Goal: Book appointment/travel/reservation

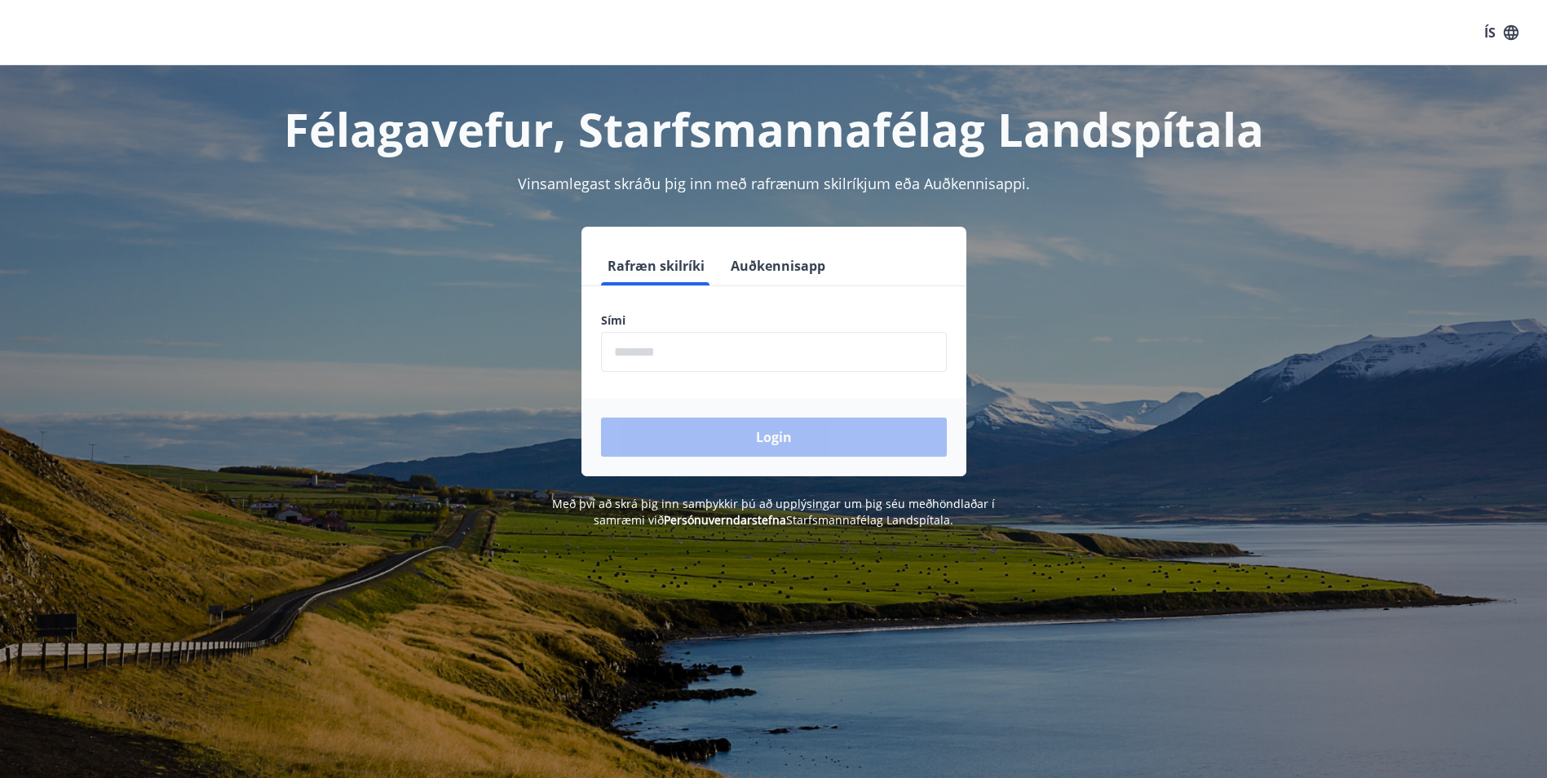
click at [708, 361] on input "phone" at bounding box center [774, 352] width 346 height 40
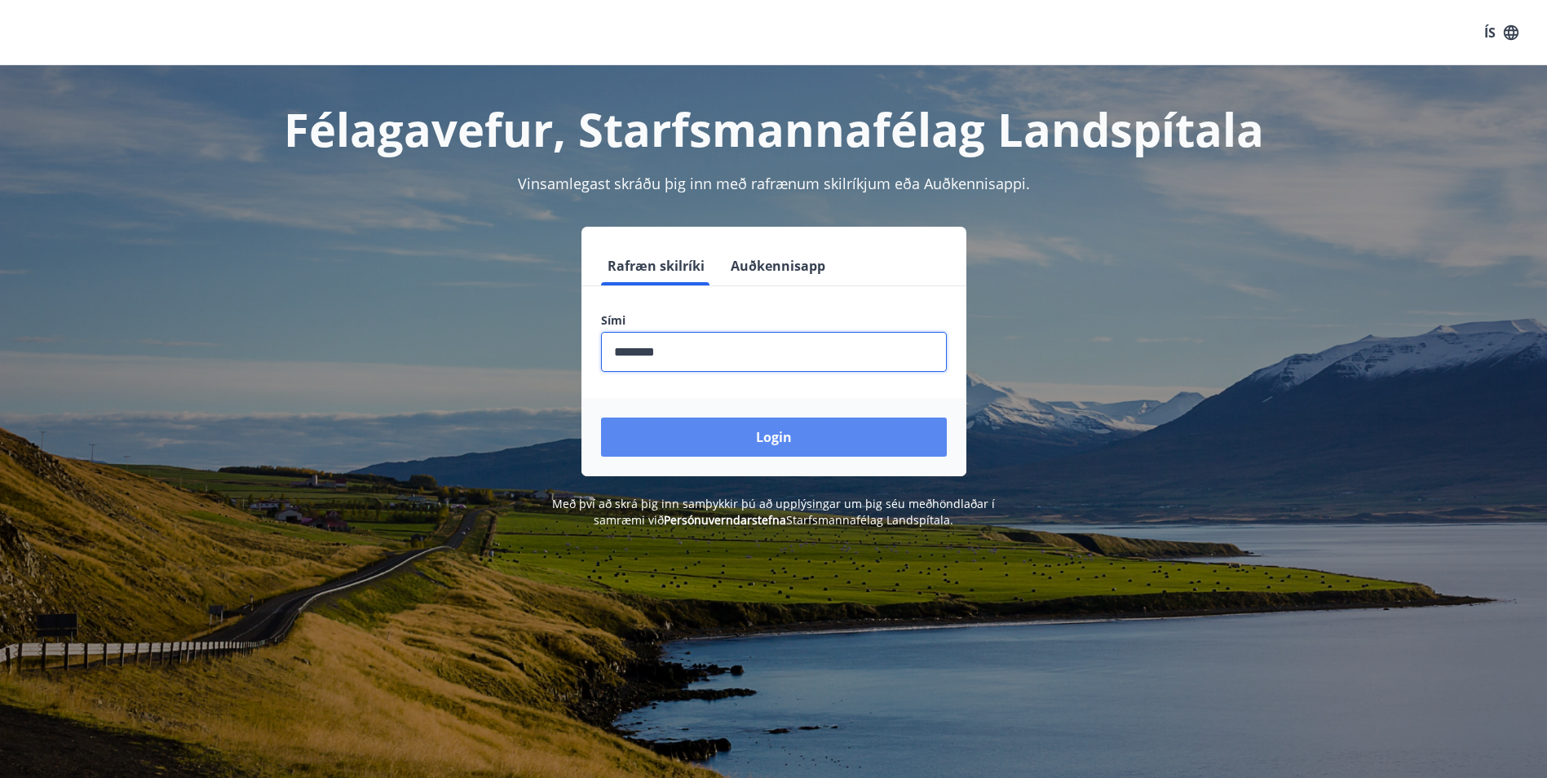
type input "********"
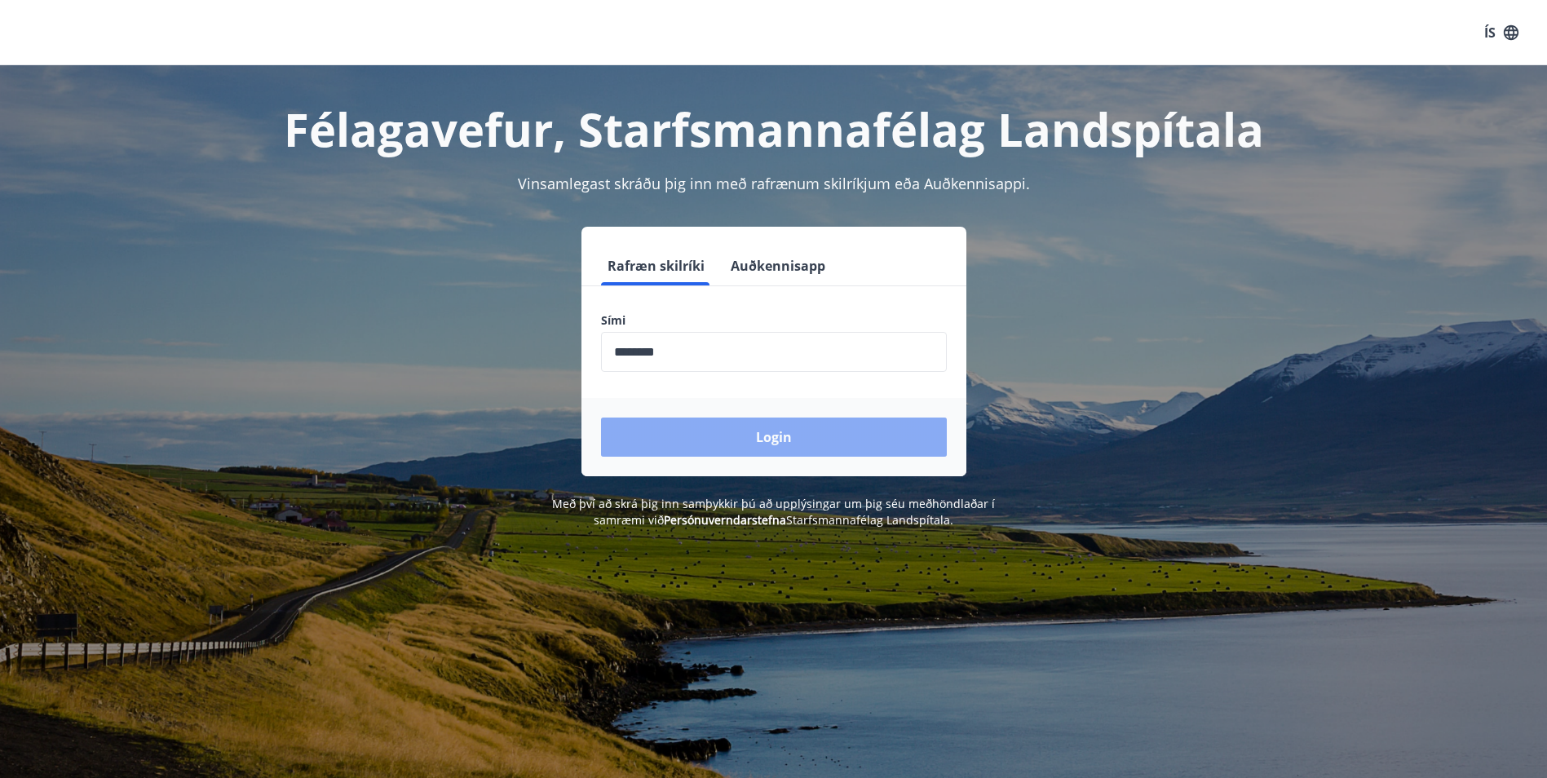
click at [770, 435] on button "Login" at bounding box center [774, 436] width 346 height 39
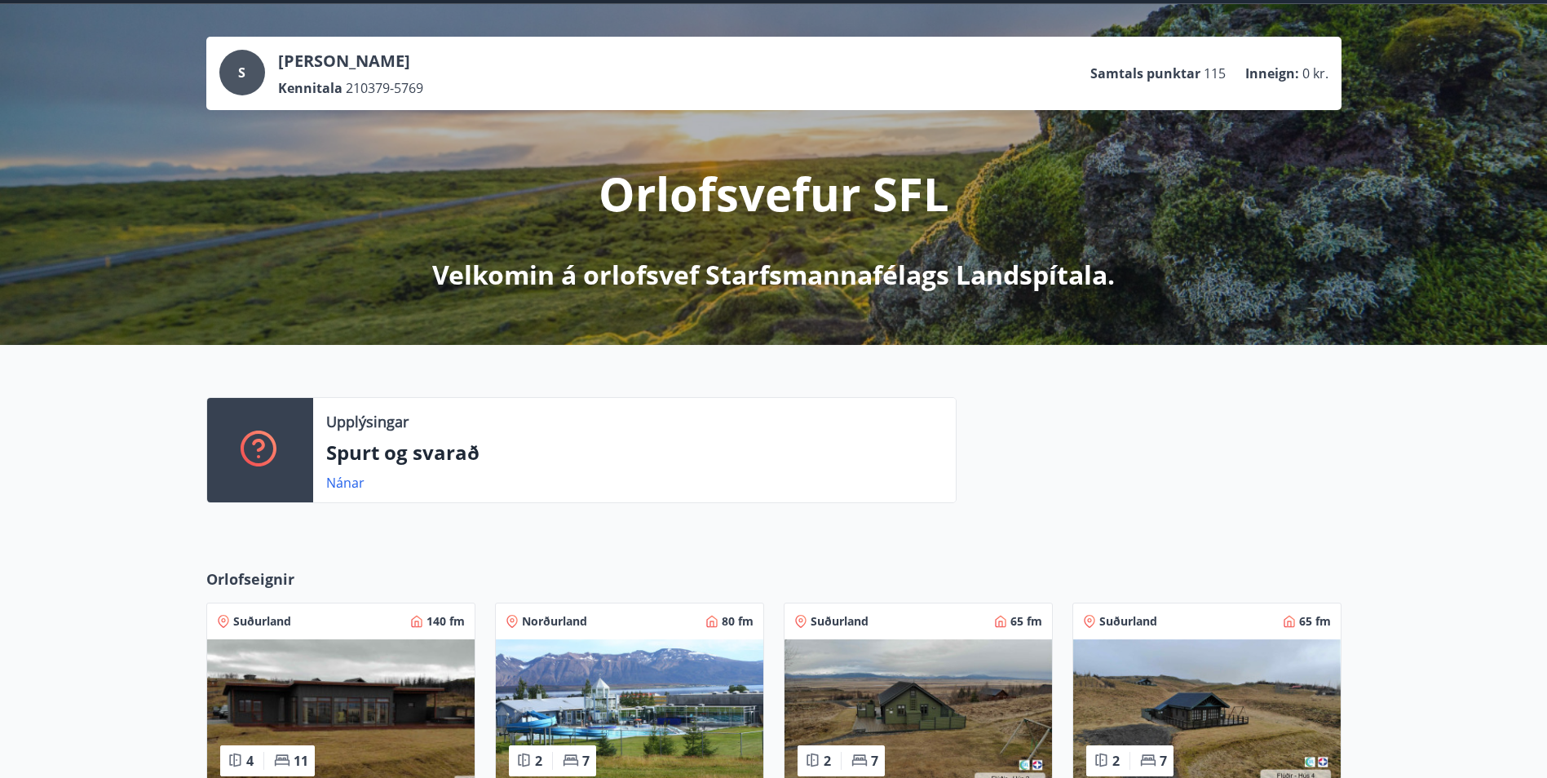
scroll to position [326, 0]
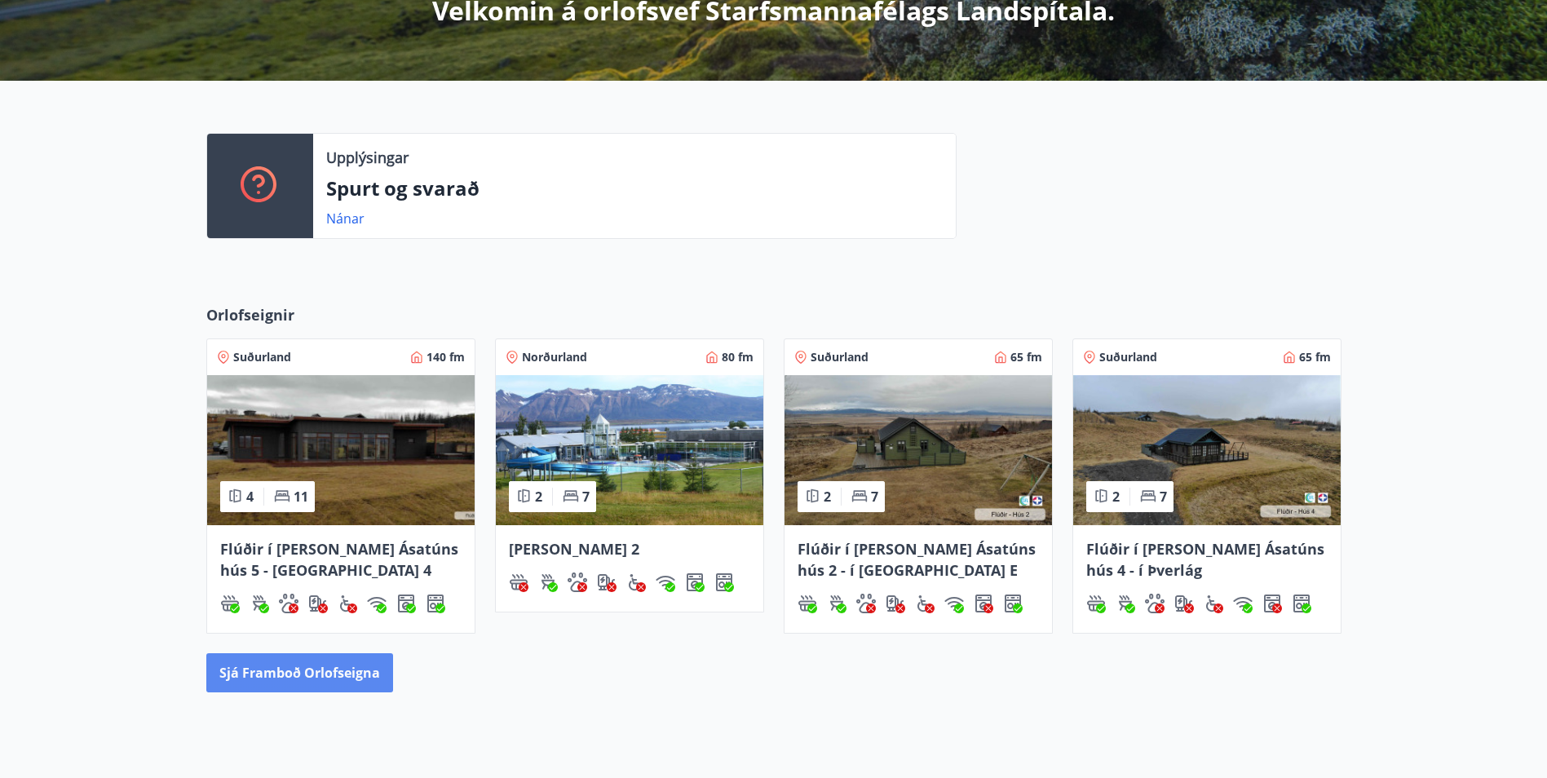
click at [354, 672] on button "Sjá framboð orlofseigna" at bounding box center [299, 672] width 187 height 39
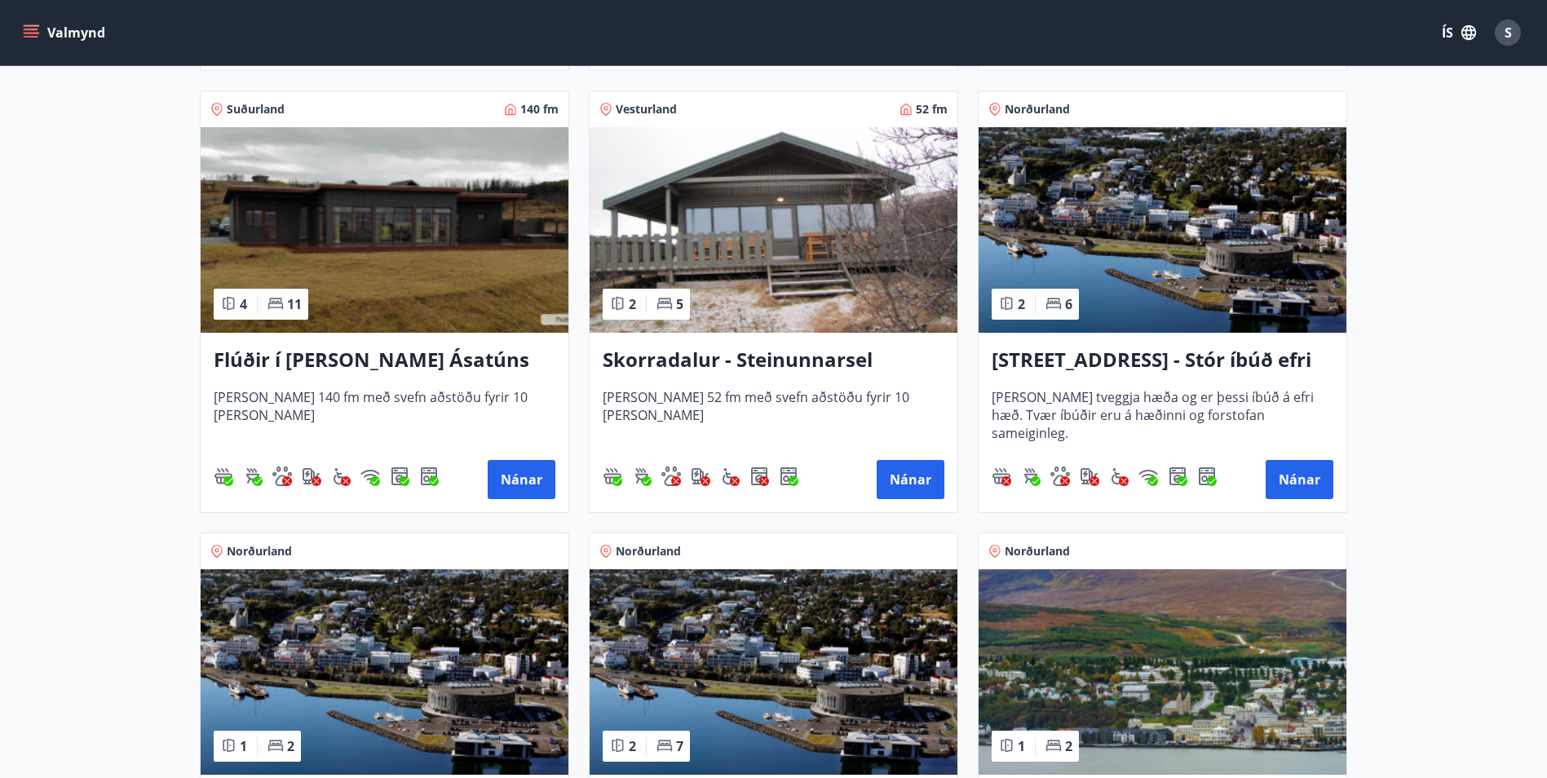
scroll to position [1139, 0]
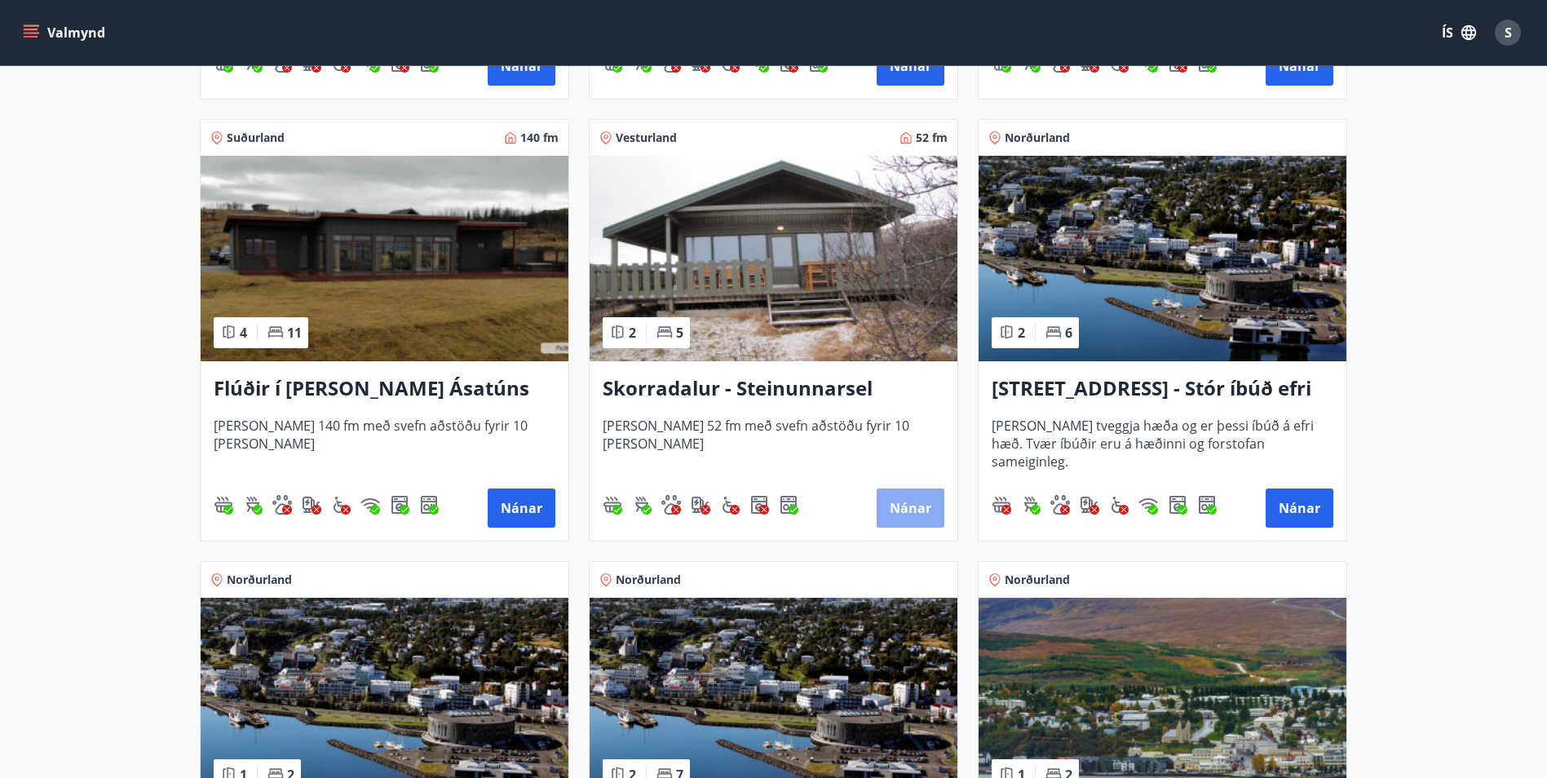
click at [885, 502] on button "Nánar" at bounding box center [910, 507] width 68 height 39
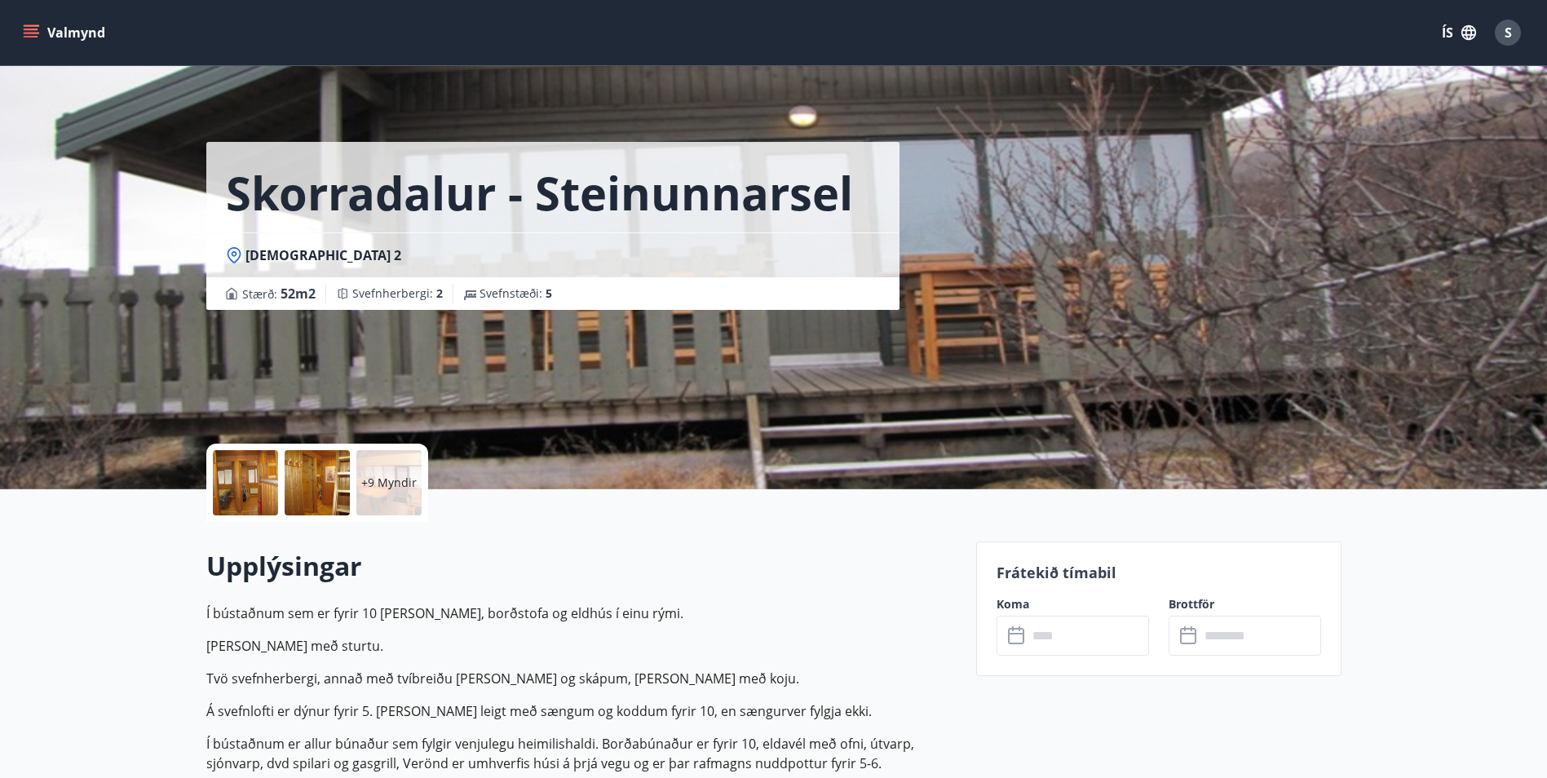
click at [400, 488] on p "+9 Myndir" at bounding box center [388, 482] width 55 height 16
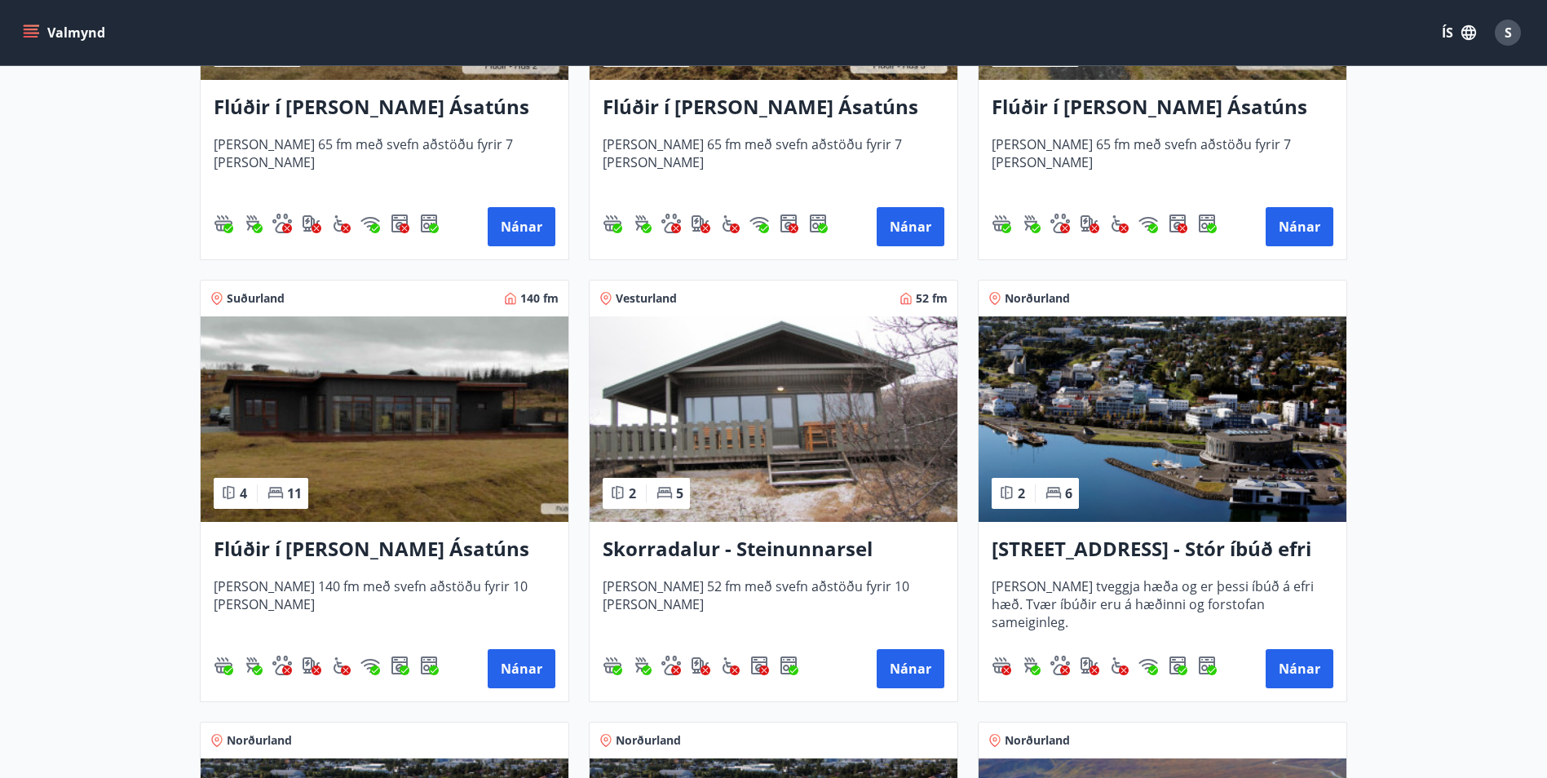
click at [764, 549] on h3 "Skorradalur - Steinunnarsel" at bounding box center [773, 549] width 342 height 29
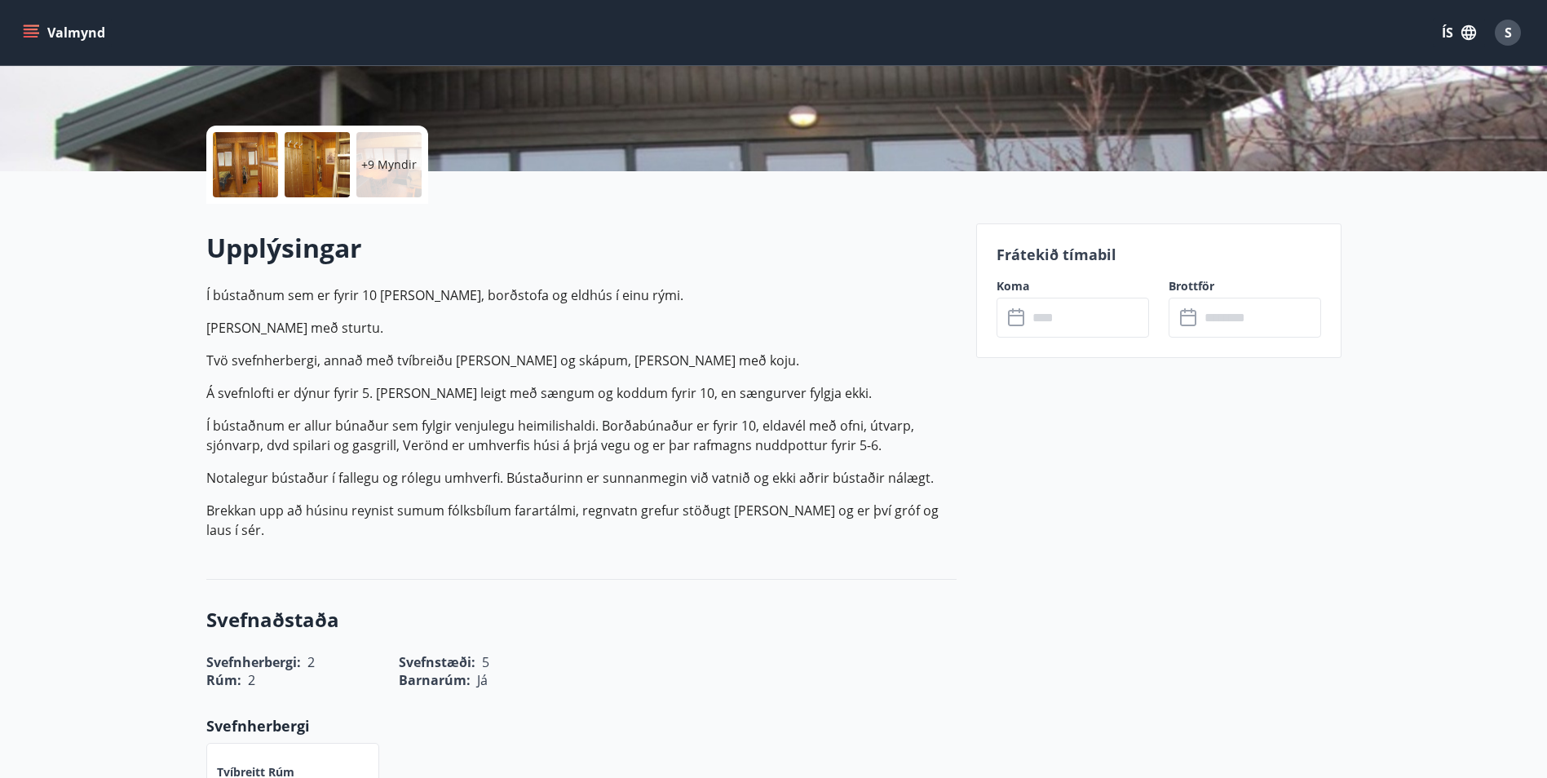
scroll to position [163, 0]
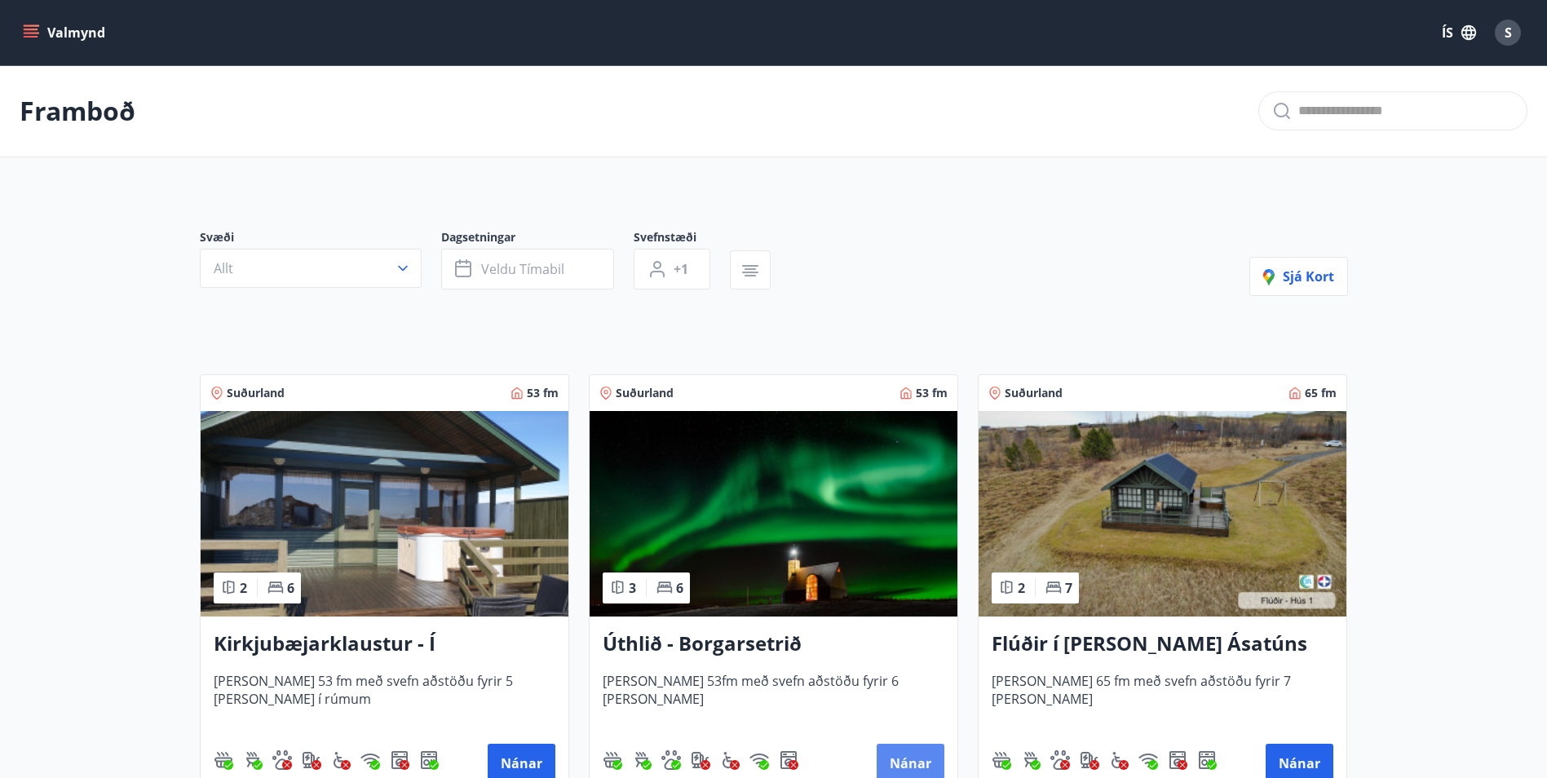
click at [893, 760] on button "Nánar" at bounding box center [910, 762] width 68 height 39
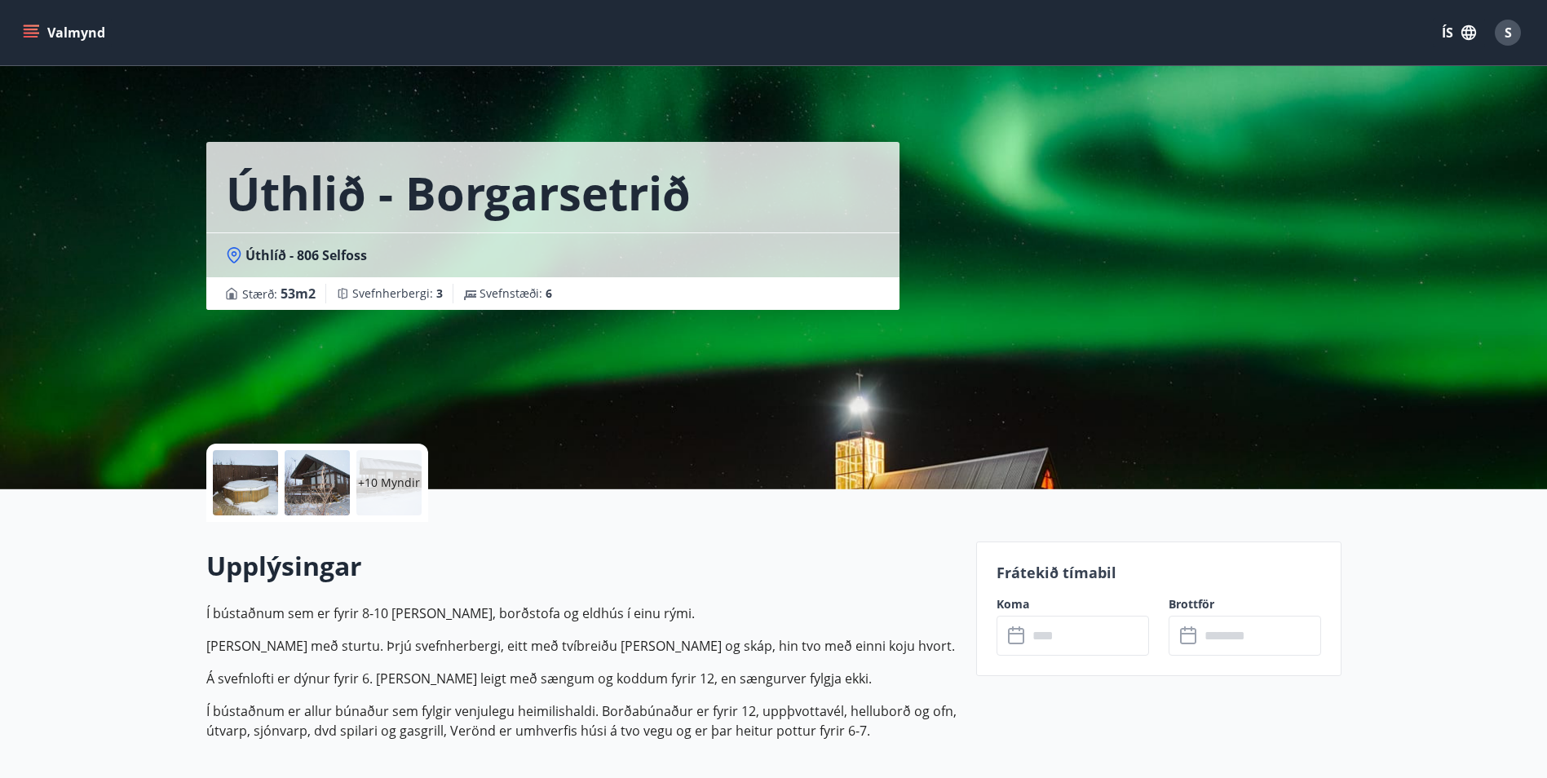
click at [379, 484] on p "+10 Myndir" at bounding box center [389, 482] width 62 height 16
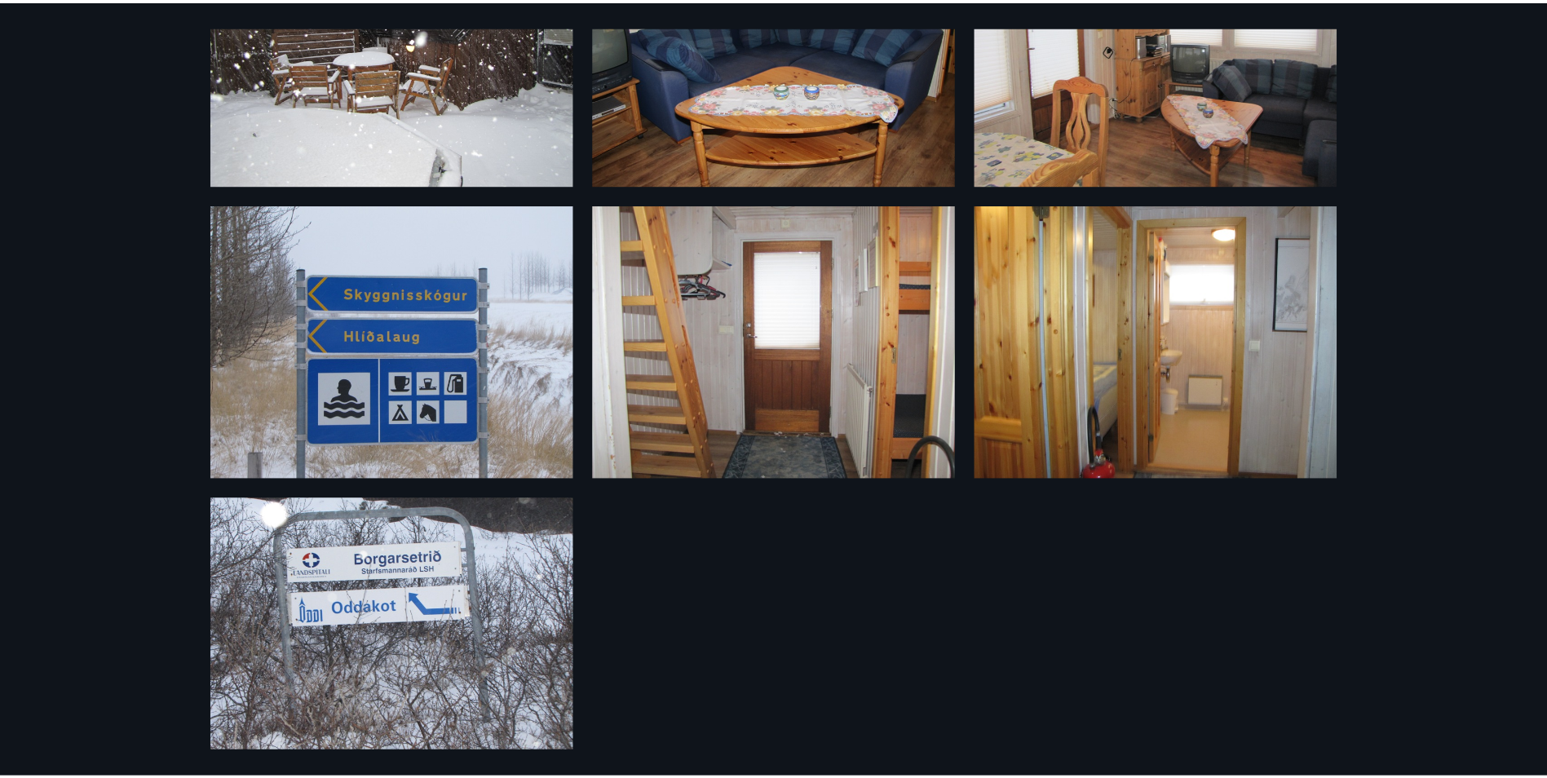
scroll to position [1086, 0]
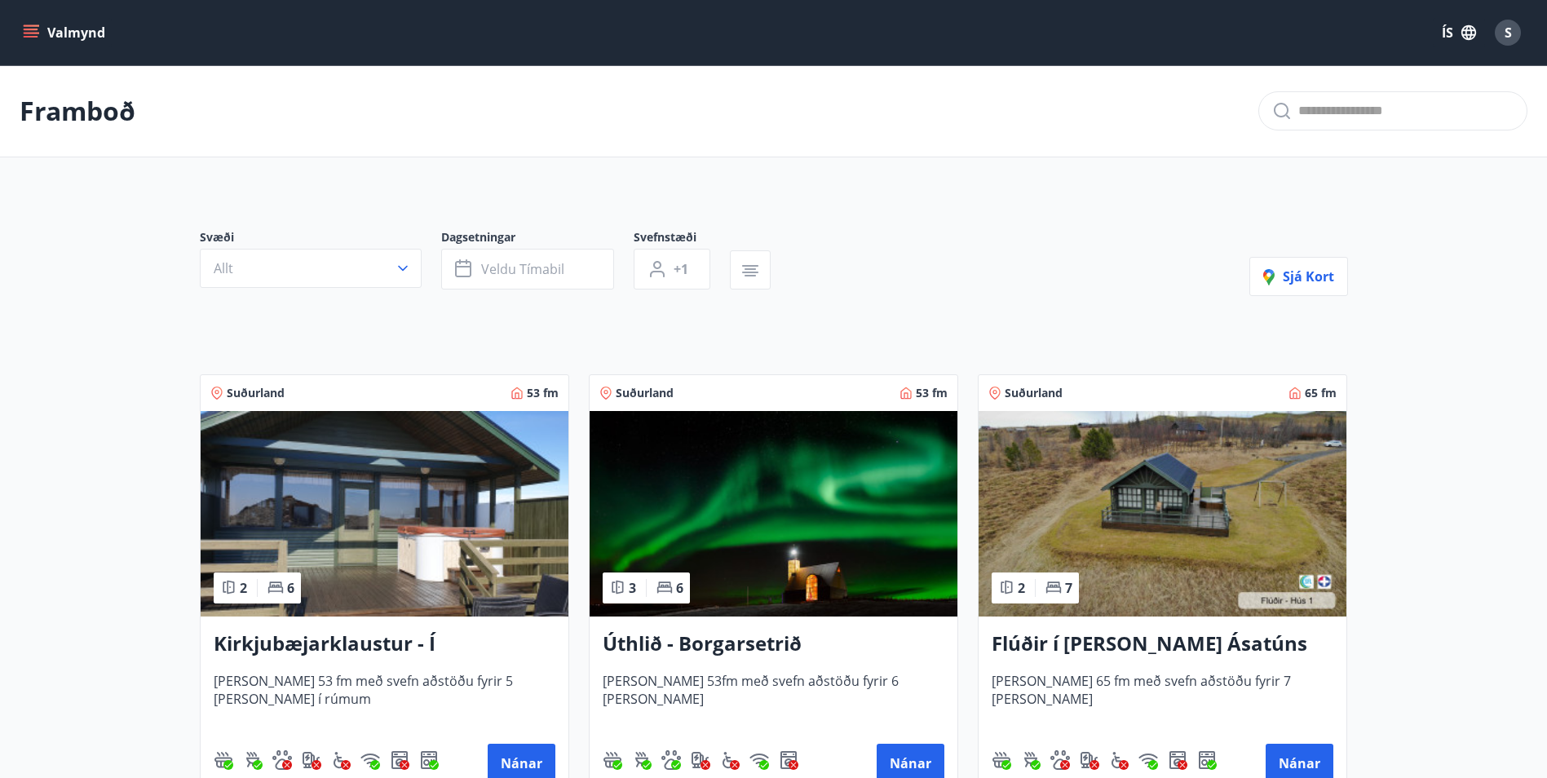
click at [657, 643] on h3 "Úthlið - Borgarsetrið" at bounding box center [773, 643] width 342 height 29
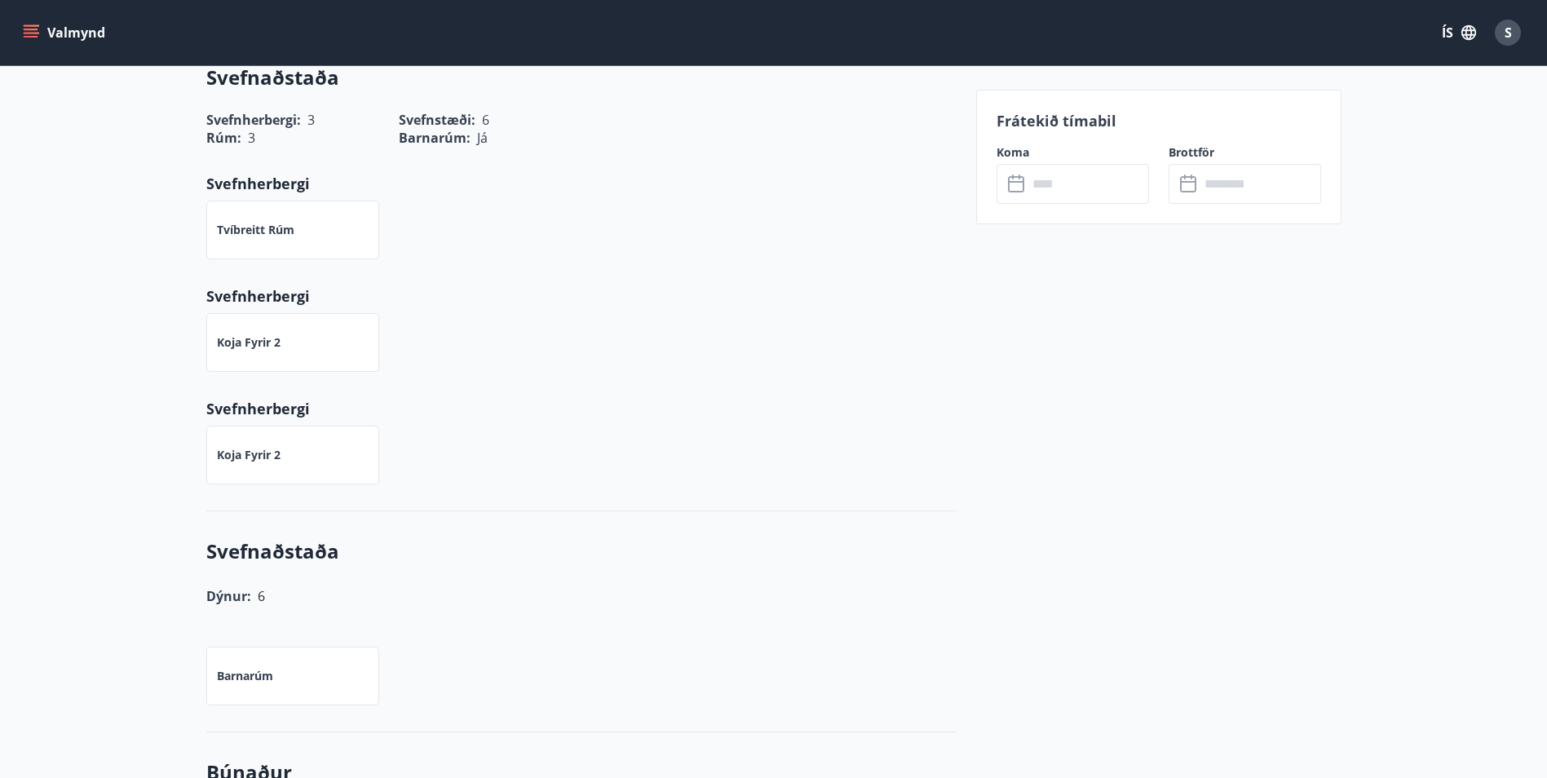
scroll to position [571, 0]
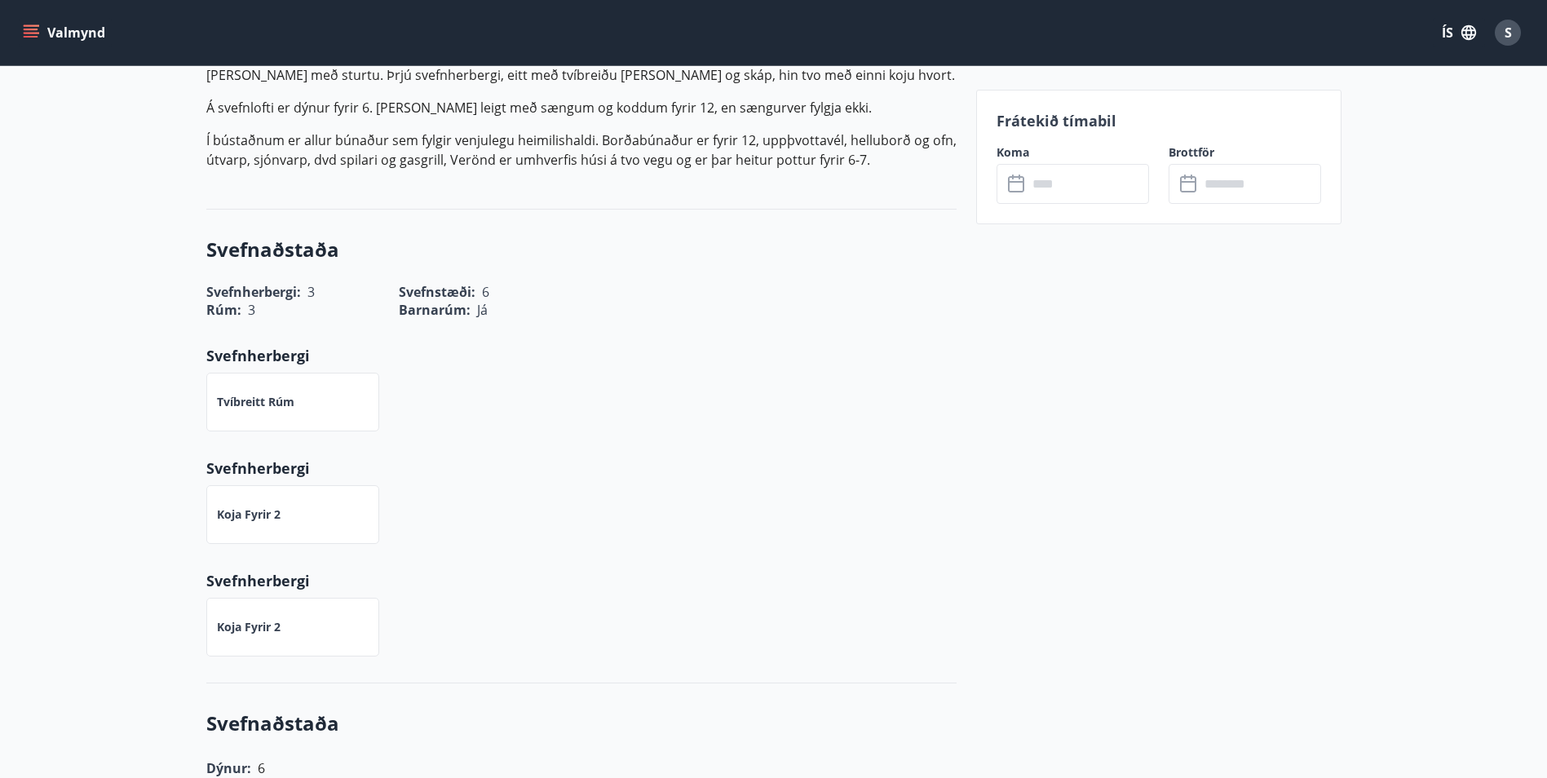
click at [1076, 193] on input "text" at bounding box center [1087, 184] width 121 height 40
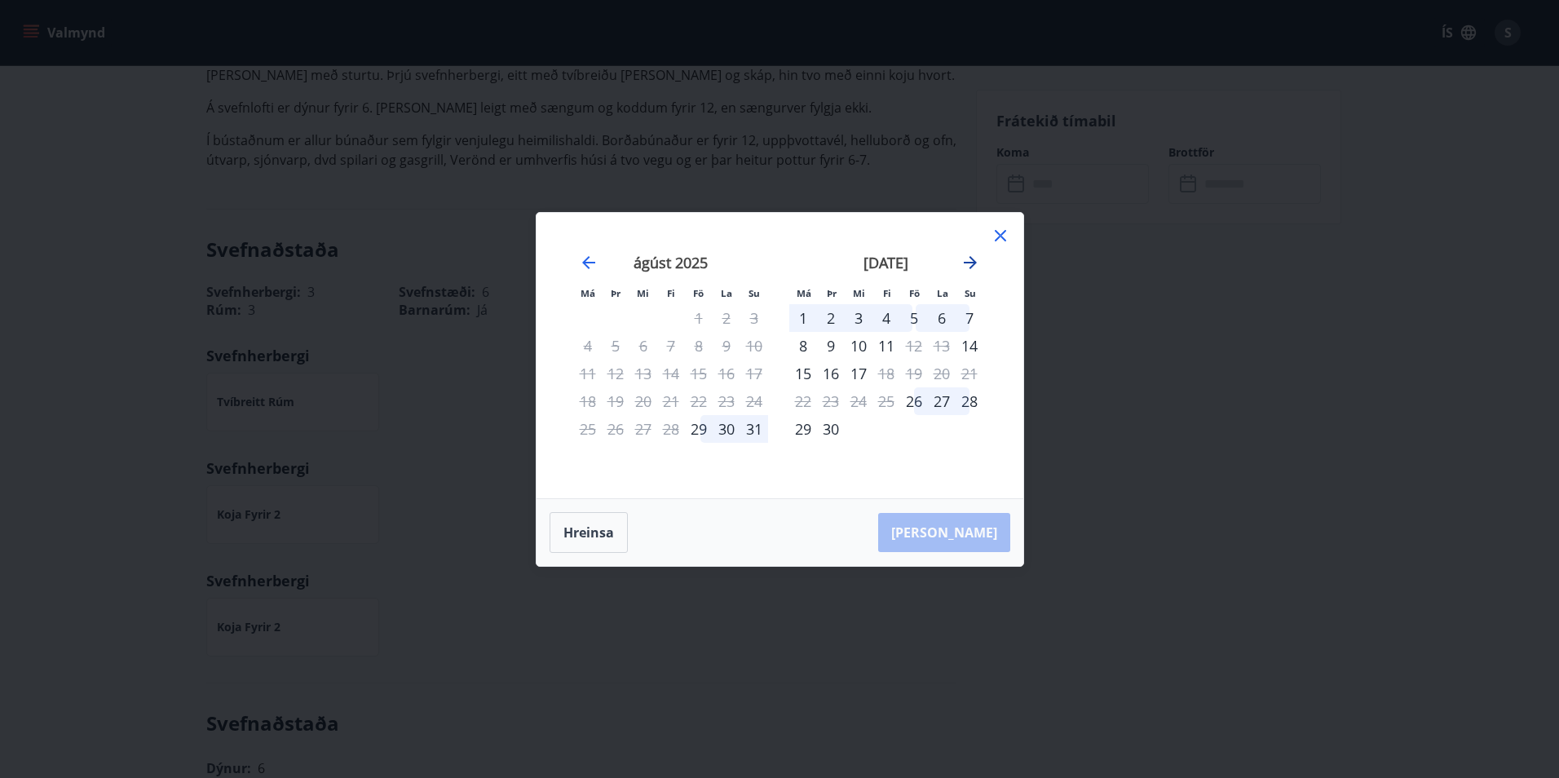
click at [969, 263] on icon "Move forward to switch to the next month." at bounding box center [970, 262] width 13 height 13
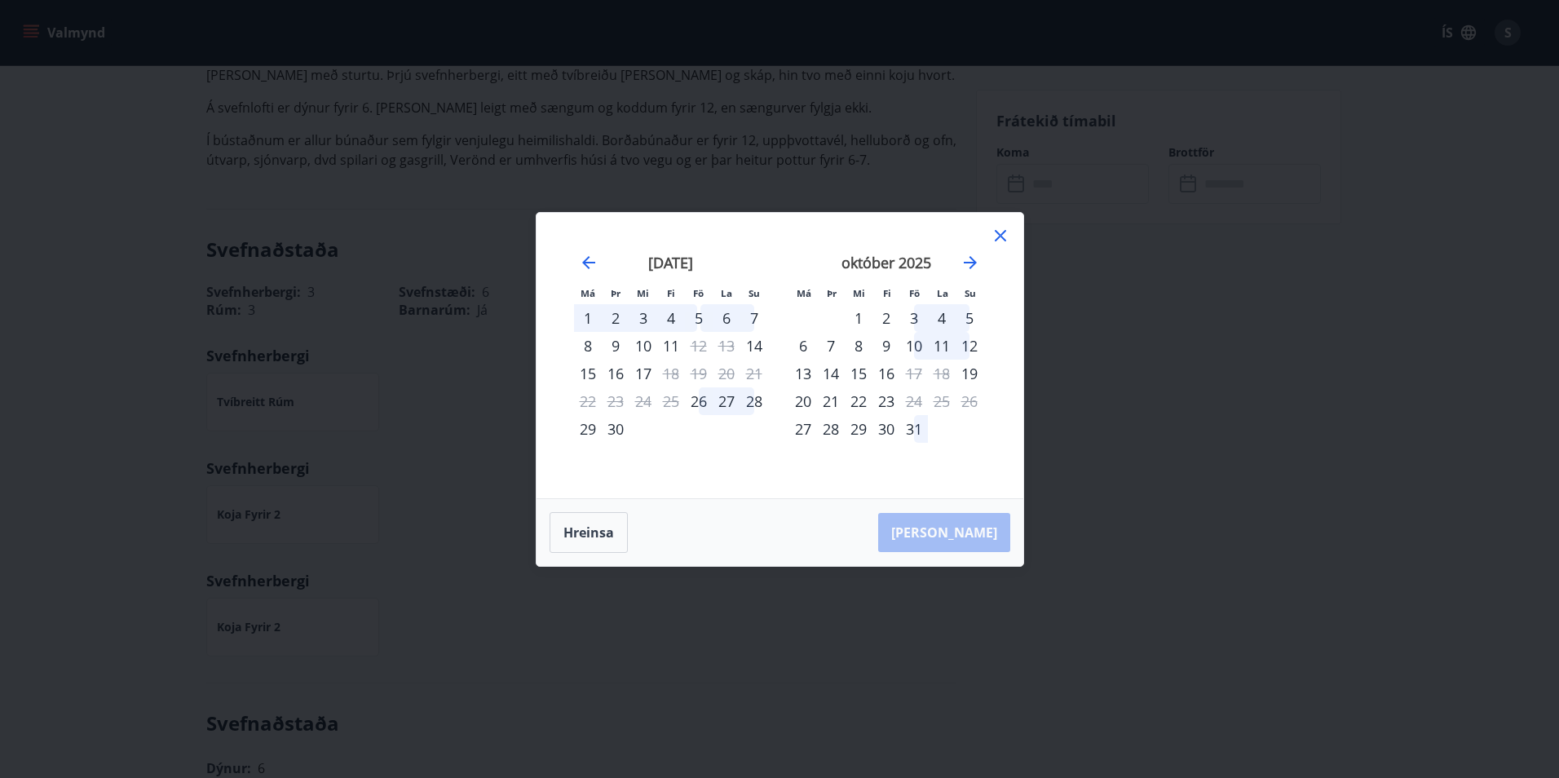
click at [885, 320] on div "2" at bounding box center [886, 318] width 28 height 28
click at [969, 321] on div "5" at bounding box center [969, 318] width 28 height 28
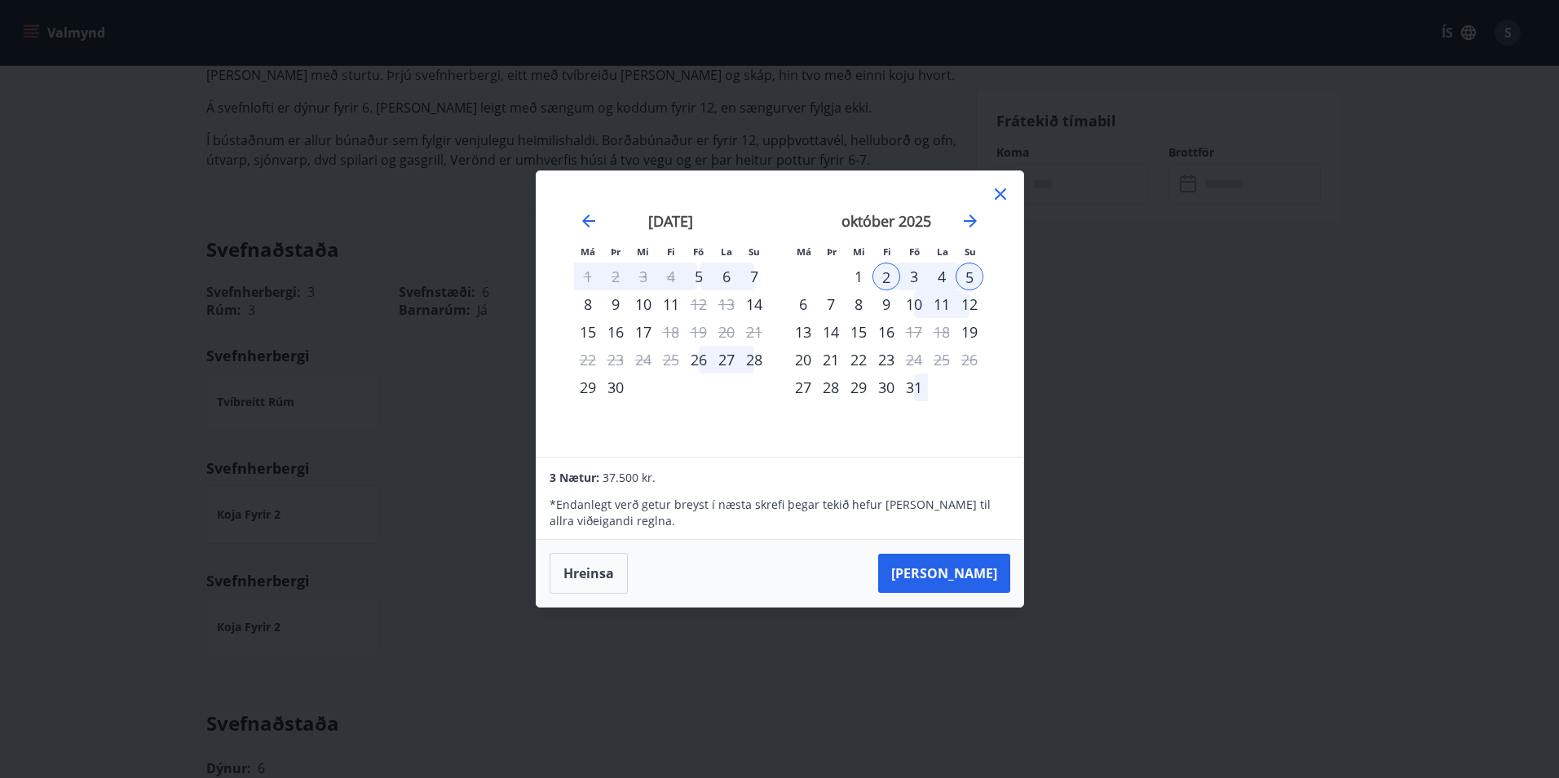
click at [1000, 193] on icon at bounding box center [1000, 193] width 11 height 11
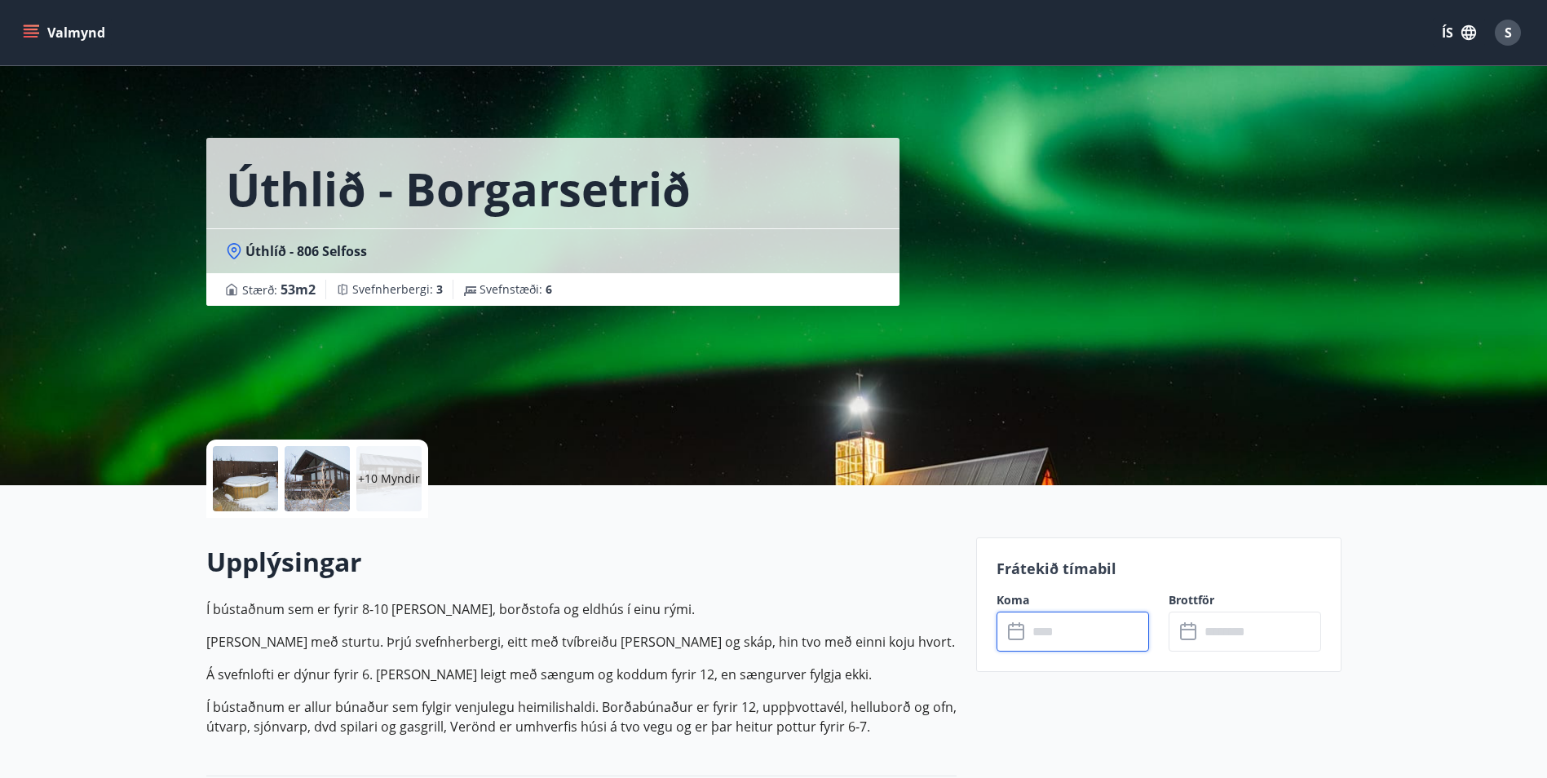
scroll to position [0, 0]
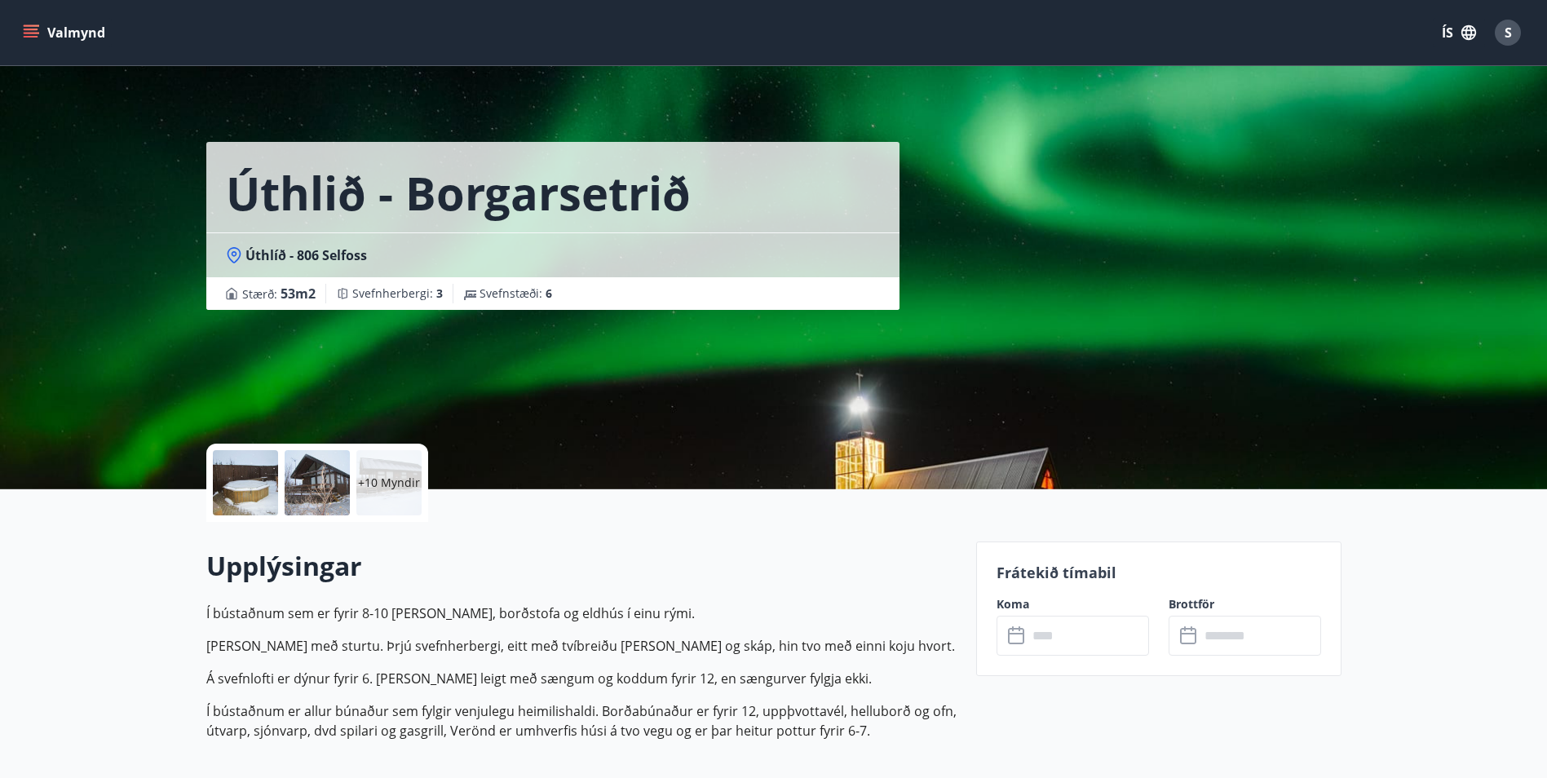
click at [835, 585] on div "Upplýsingar Í bústaðnum sem er fyrir 8-10 [PERSON_NAME], borðstofa og eldhús í …" at bounding box center [581, 650] width 750 height 205
click at [1052, 629] on input "text" at bounding box center [1087, 636] width 121 height 40
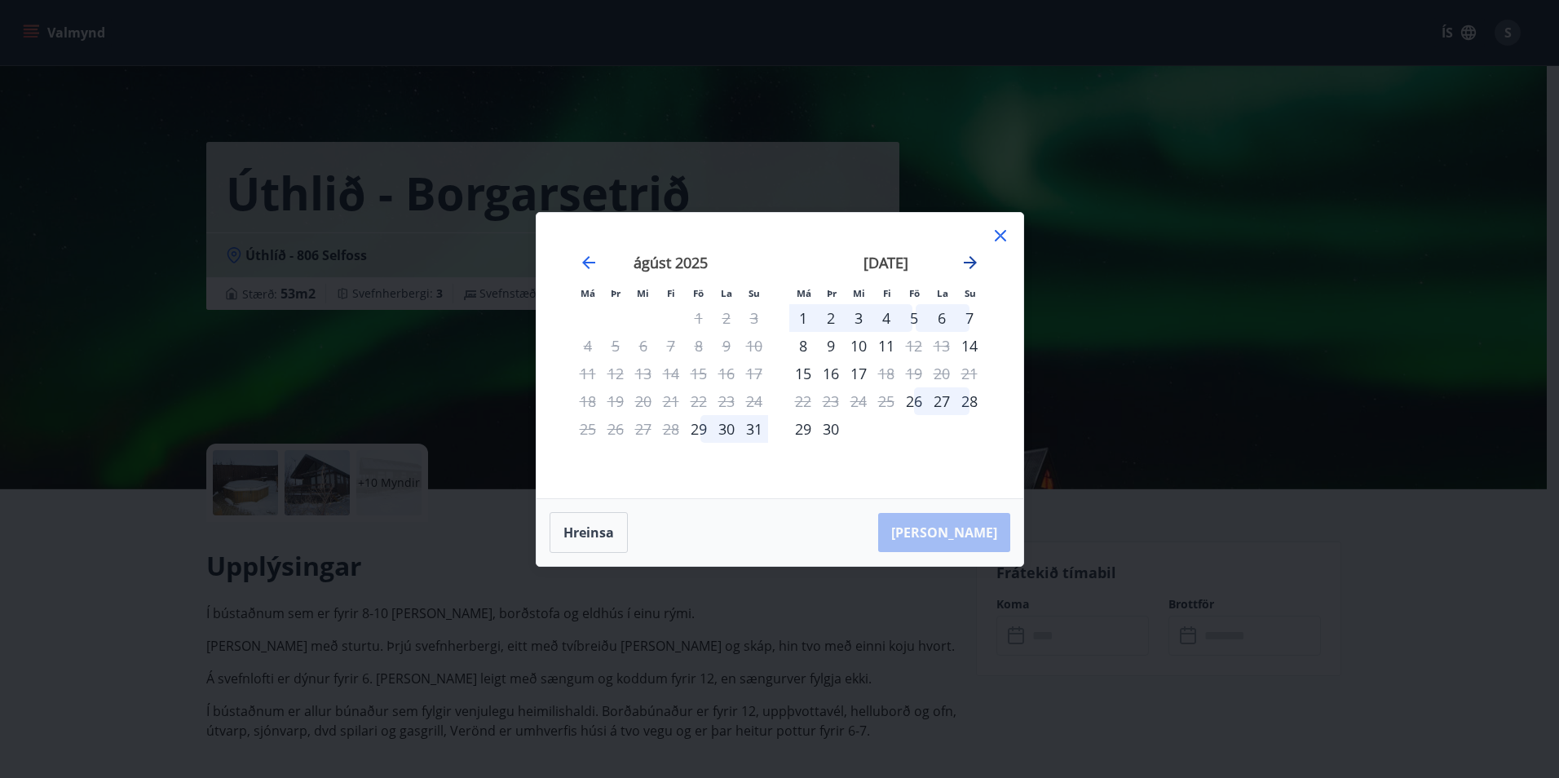
click at [972, 261] on icon "Move forward to switch to the next month." at bounding box center [970, 263] width 20 height 20
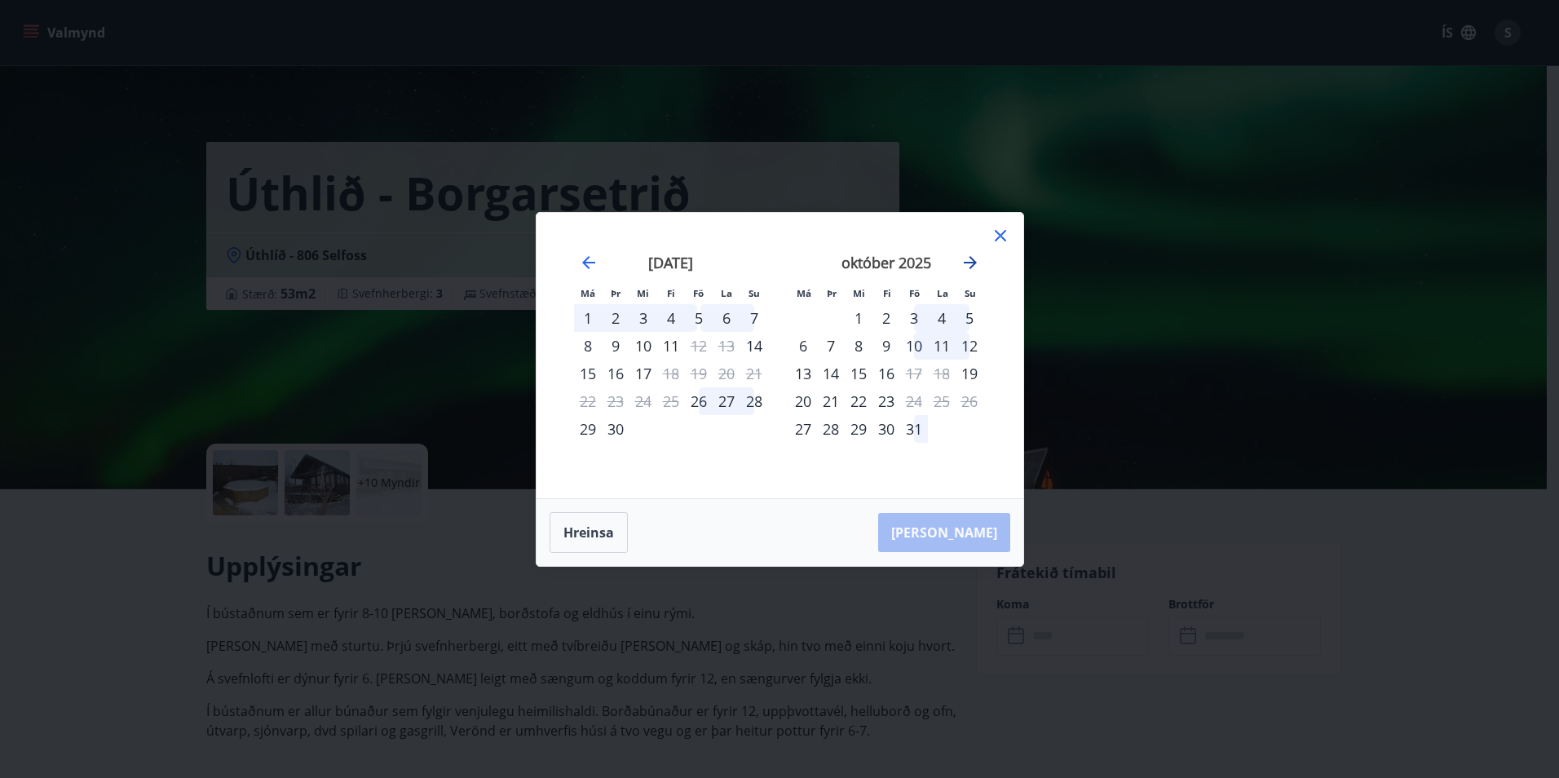
click at [975, 262] on icon "Move forward to switch to the next month." at bounding box center [970, 262] width 13 height 13
click at [974, 262] on icon "Move forward to switch to the next month." at bounding box center [970, 262] width 13 height 13
click at [912, 376] on div "19" at bounding box center [914, 374] width 28 height 28
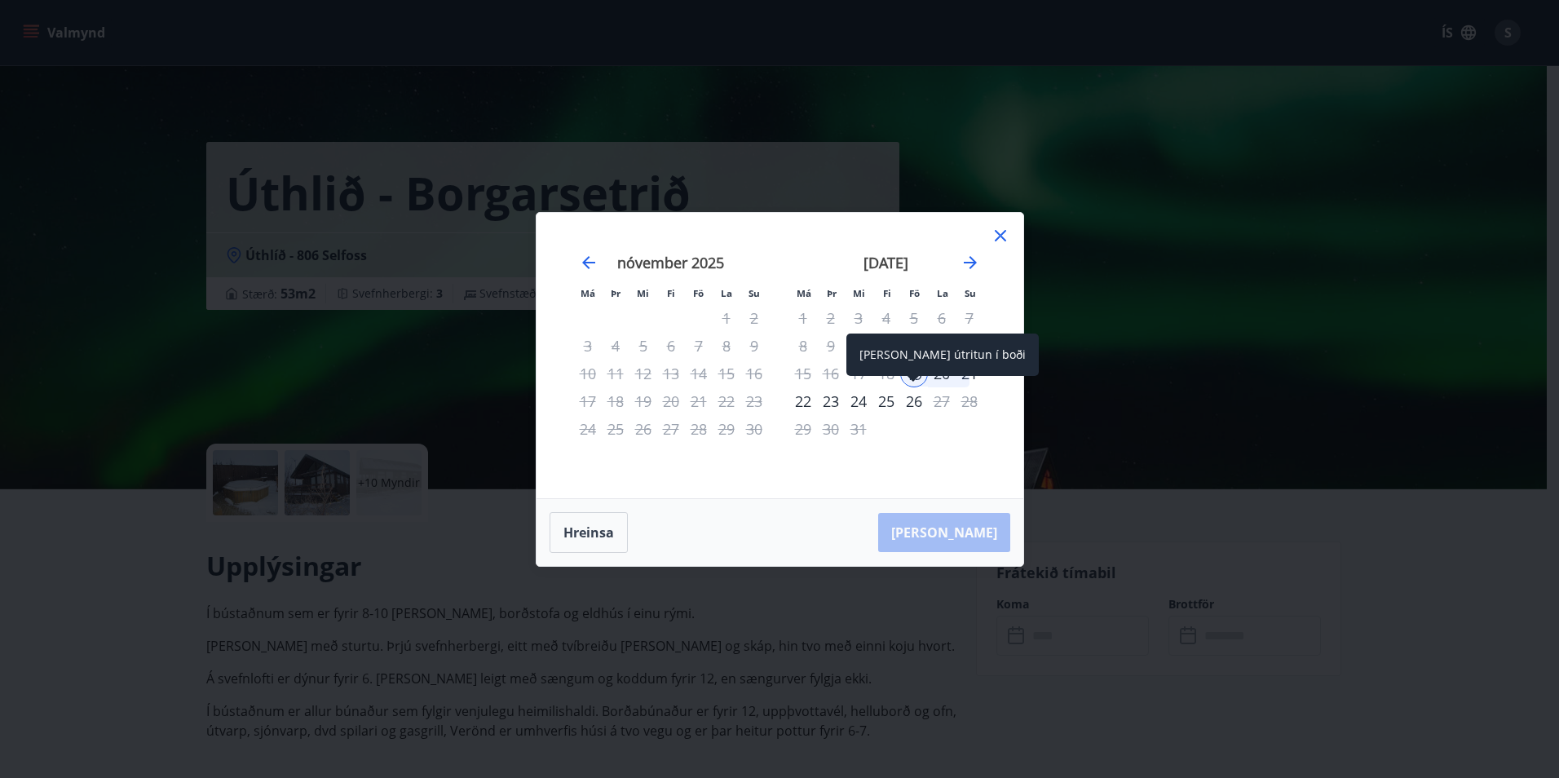
click at [910, 404] on div "26" at bounding box center [914, 401] width 28 height 28
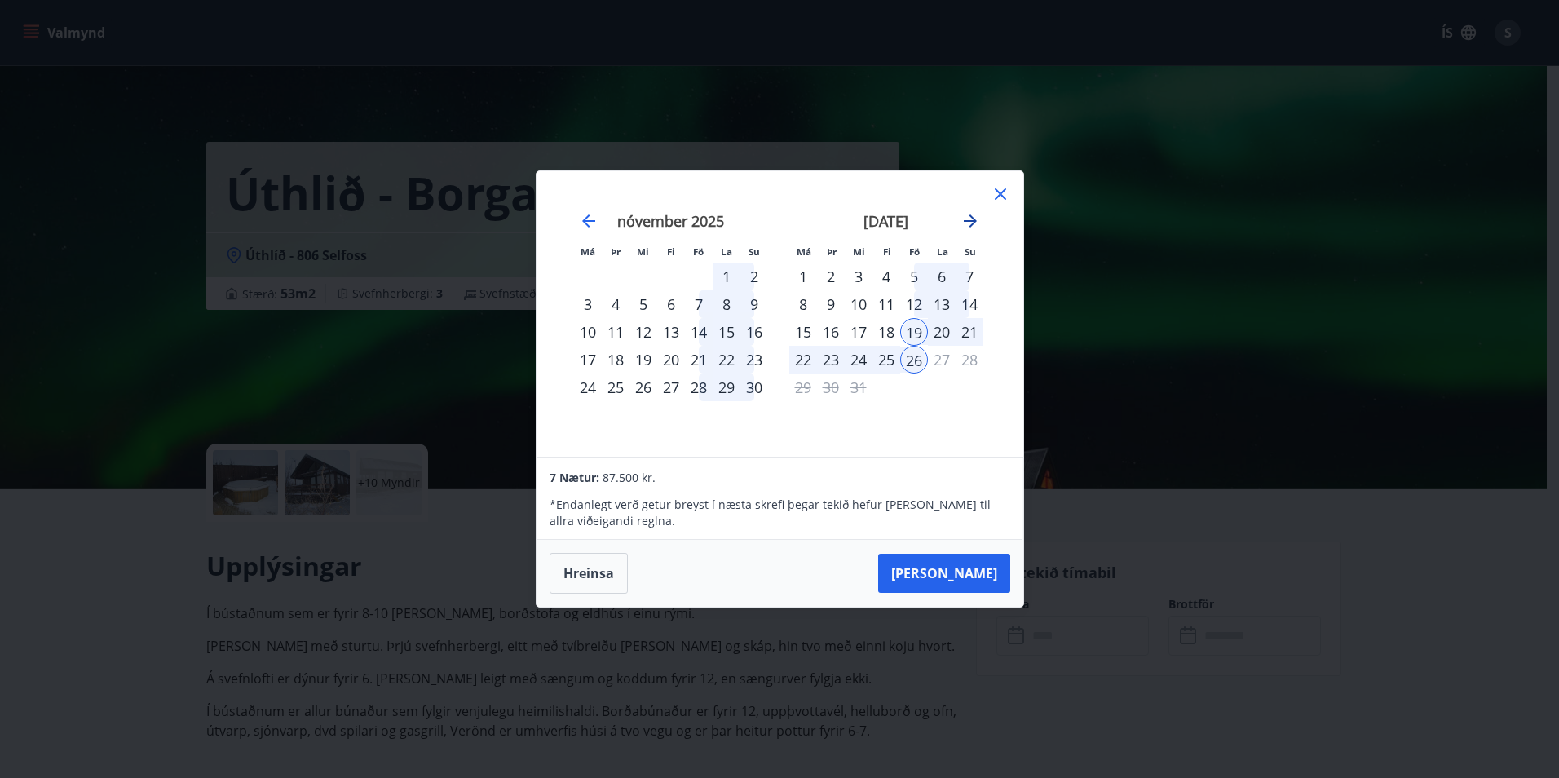
click at [964, 219] on icon "Move forward to switch to the next month." at bounding box center [970, 221] width 20 height 20
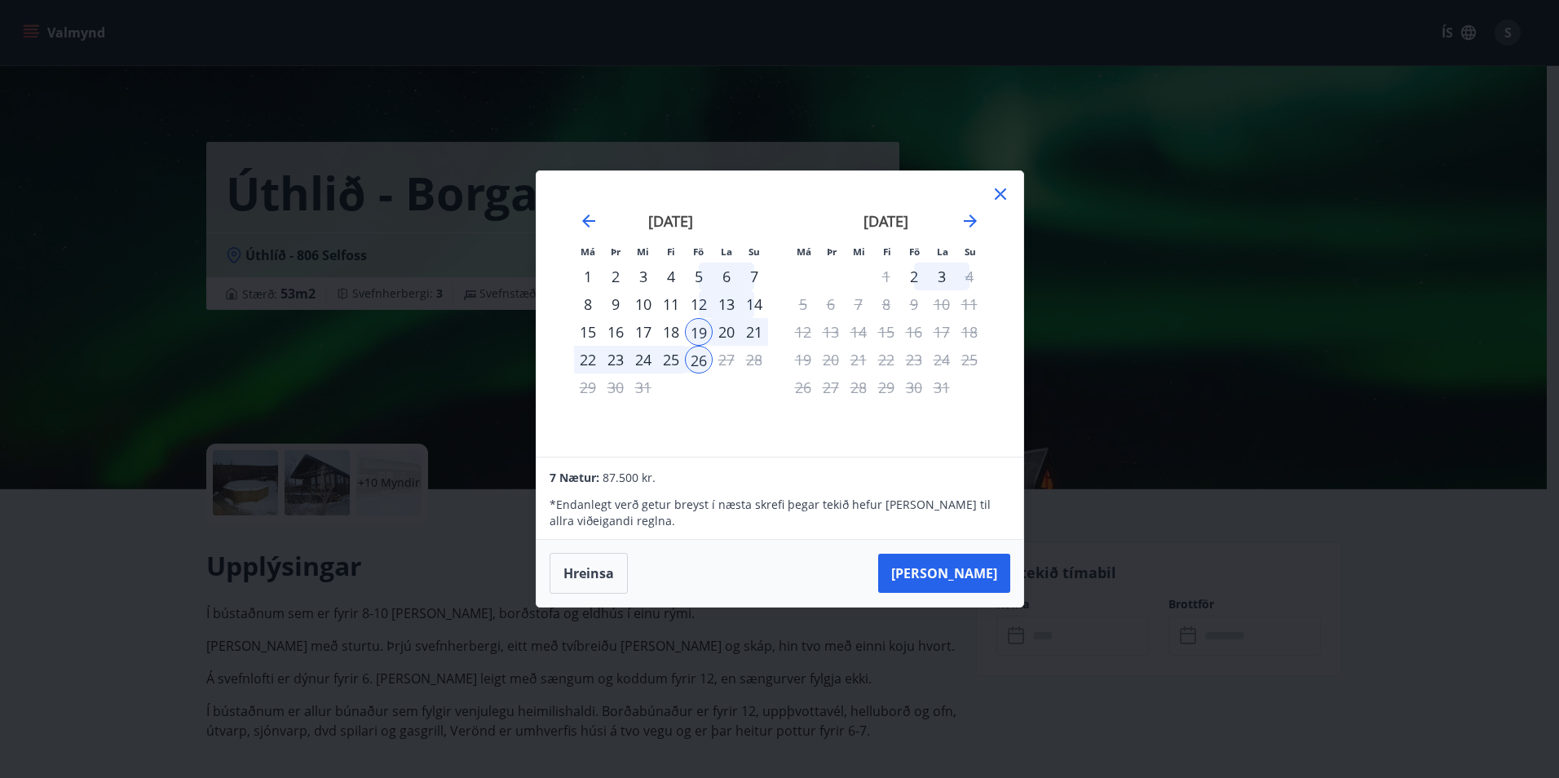
click at [1001, 200] on icon at bounding box center [1001, 194] width 20 height 20
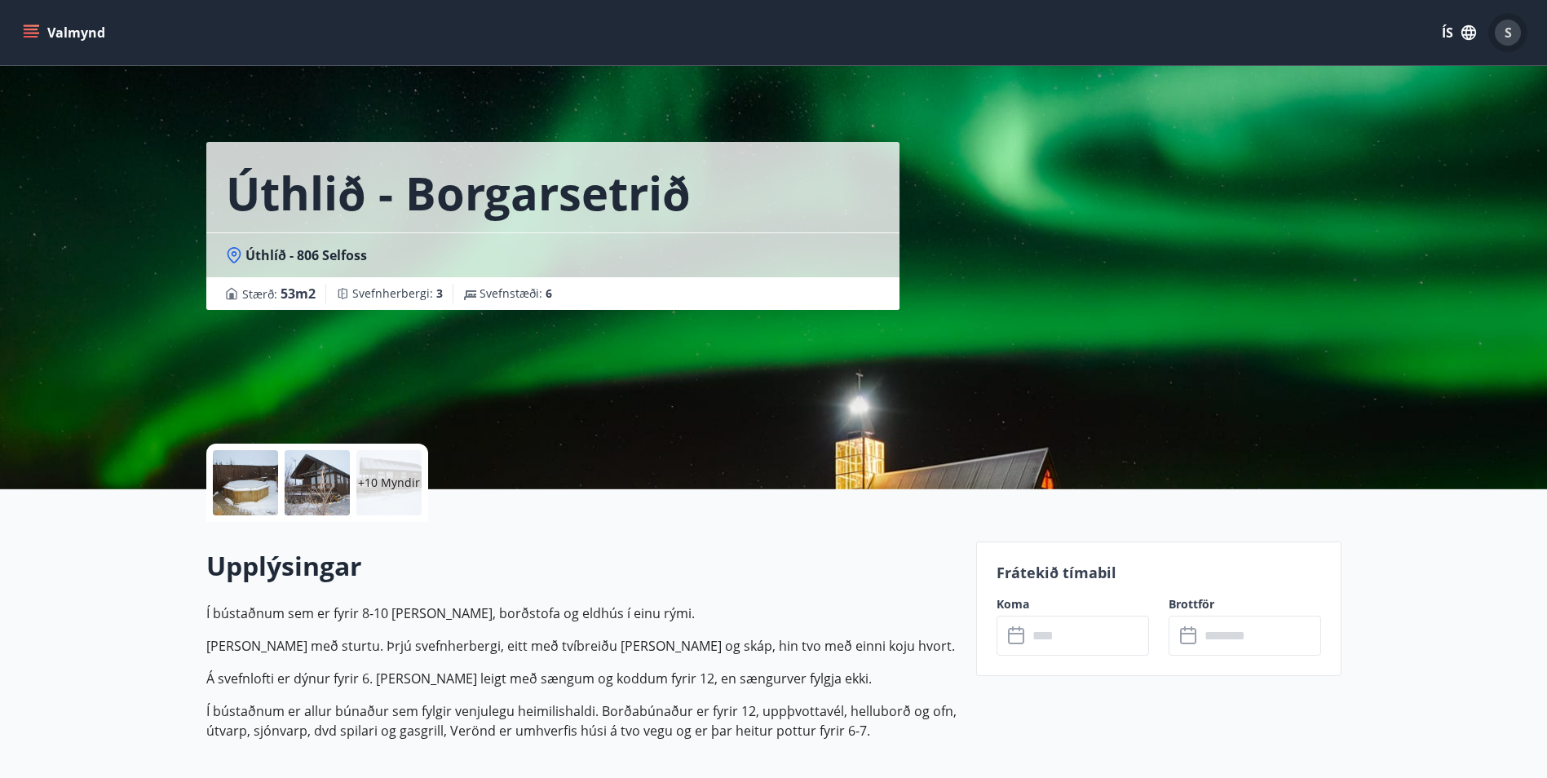
click at [1513, 32] on div "S" at bounding box center [1507, 33] width 26 height 26
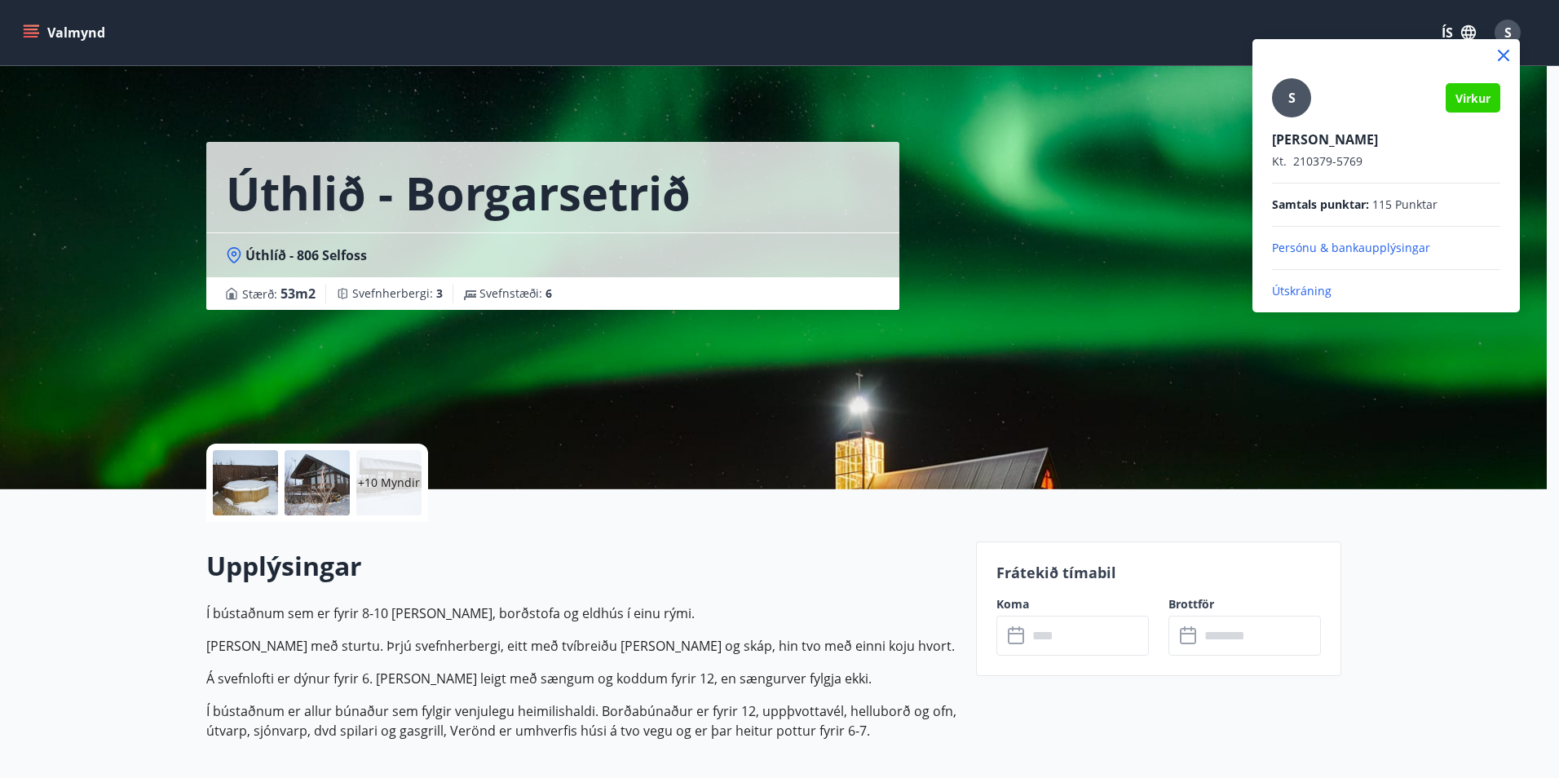
click at [1303, 293] on p "Útskráning" at bounding box center [1386, 291] width 228 height 16
